Goal: Register for event/course

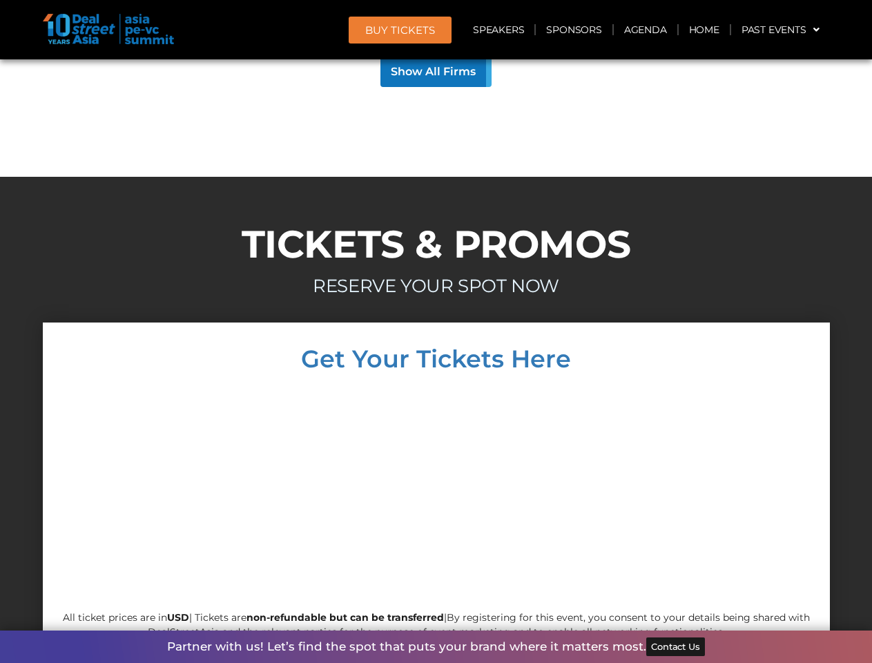
scroll to position [13243, 0]
